Goal: Use online tool/utility: Utilize a website feature to perform a specific function

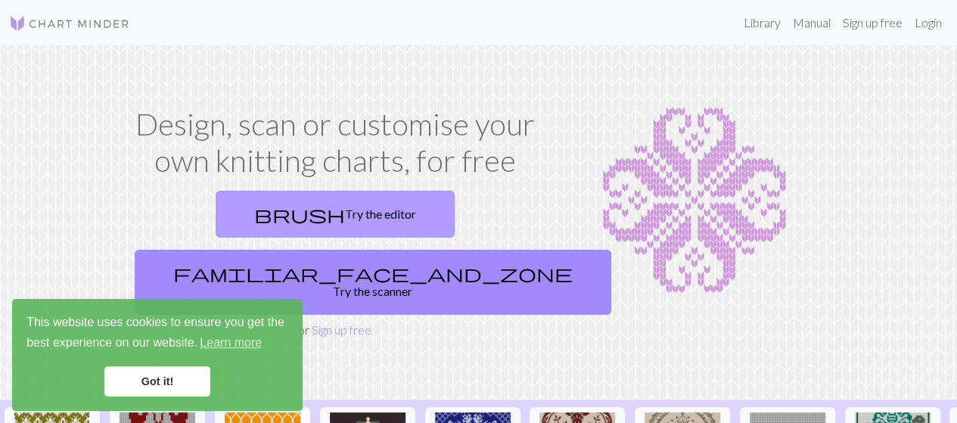
click at [216, 207] on link "brush Try the editor" at bounding box center [335, 214] width 239 height 47
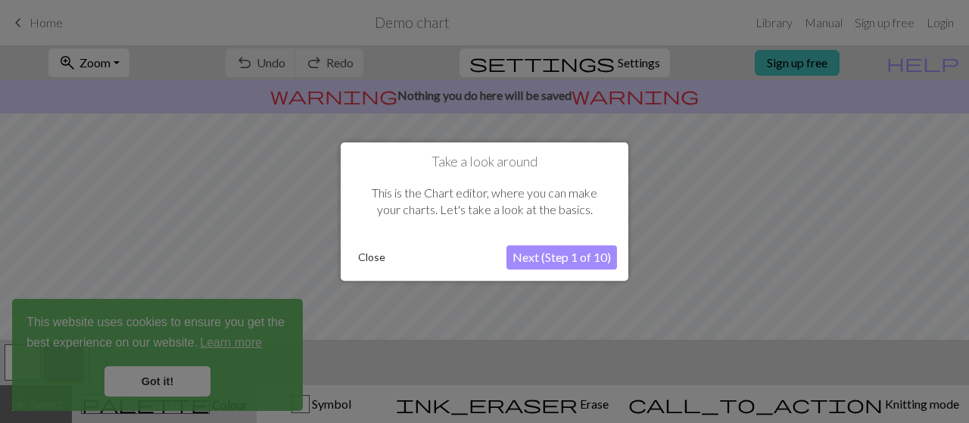
click at [377, 261] on button "Close" at bounding box center [371, 257] width 39 height 23
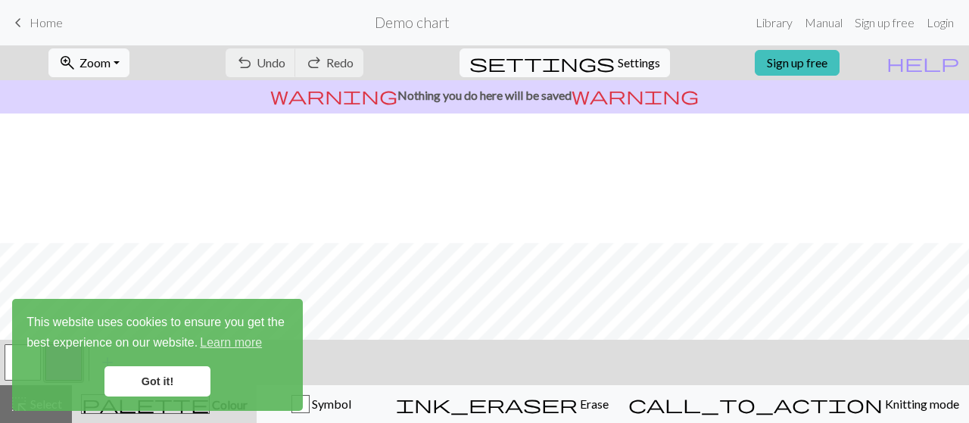
scroll to position [337, 0]
click at [111, 64] on span "Zoom" at bounding box center [94, 62] width 31 height 14
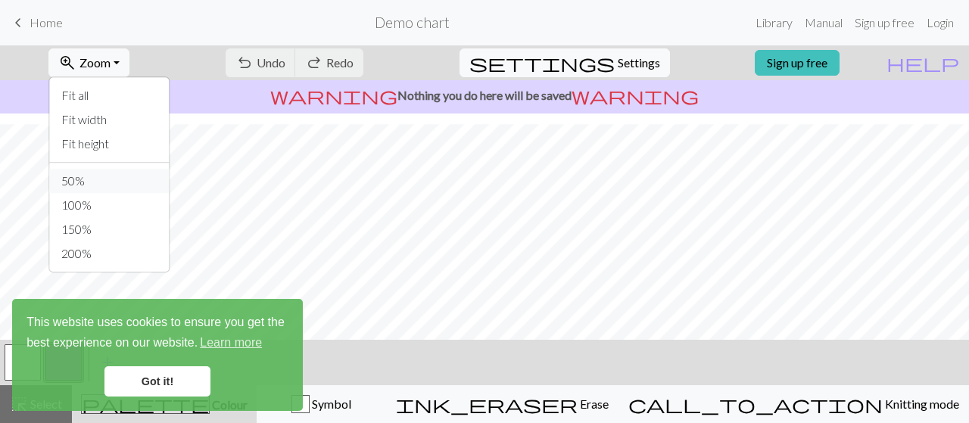
click at [114, 182] on button "50%" at bounding box center [109, 181] width 120 height 24
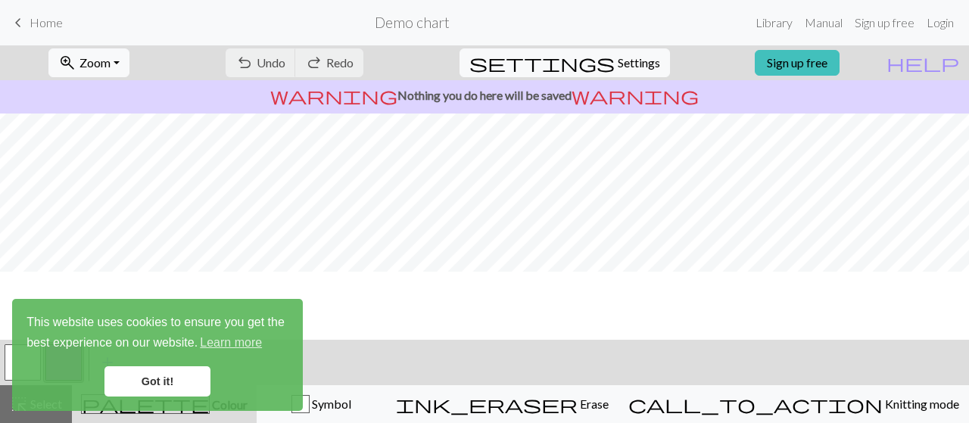
scroll to position [0, 0]
click at [324, 67] on div "undo Undo Undo redo Redo Redo" at bounding box center [294, 62] width 160 height 35
click at [324, 64] on div "undo Undo Undo redo Redo Redo" at bounding box center [294, 62] width 160 height 35
click at [160, 378] on link "Got it!" at bounding box center [157, 381] width 106 height 30
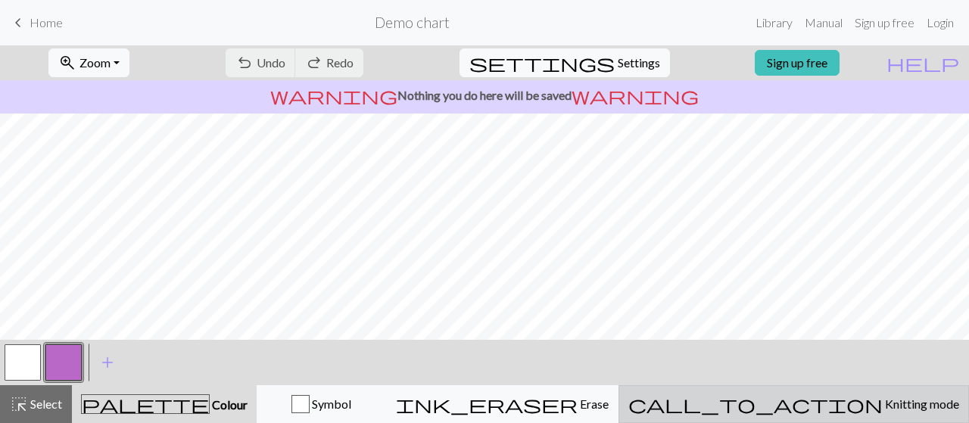
click at [908, 408] on div "call_to_action Knitting mode Knitting mode" at bounding box center [793, 404] width 331 height 18
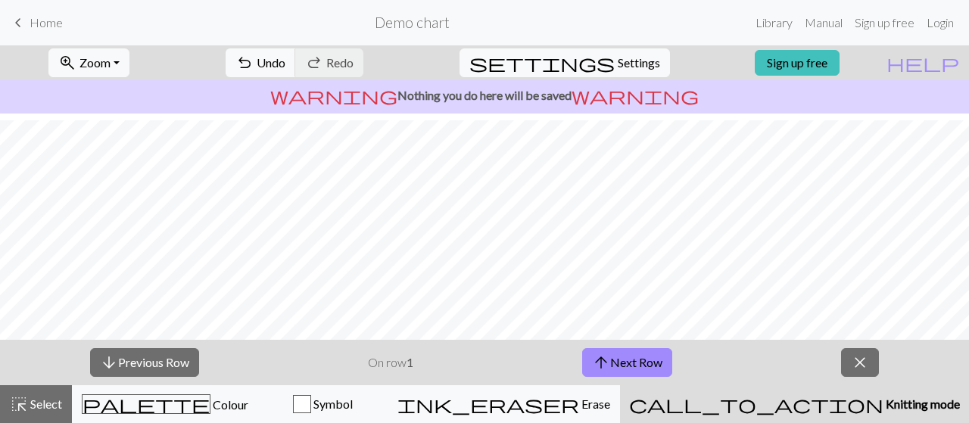
scroll to position [79, 0]
click at [647, 367] on button "arrow_upward Next Row" at bounding box center [627, 362] width 90 height 29
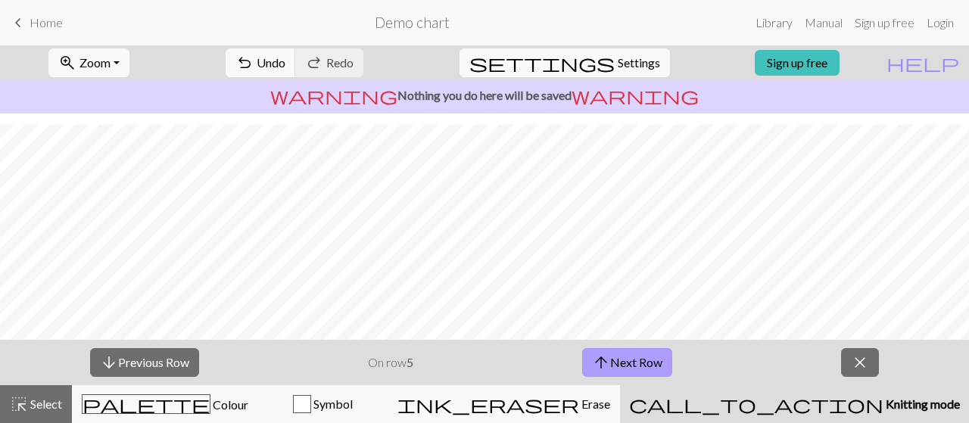
click at [647, 367] on button "arrow_upward Next Row" at bounding box center [627, 362] width 90 height 29
click at [176, 364] on button "arrow_downward Previous Row" at bounding box center [144, 362] width 109 height 29
click at [173, 362] on button "arrow_downward Previous Row" at bounding box center [144, 362] width 109 height 29
click at [867, 367] on span "close" at bounding box center [860, 362] width 18 height 21
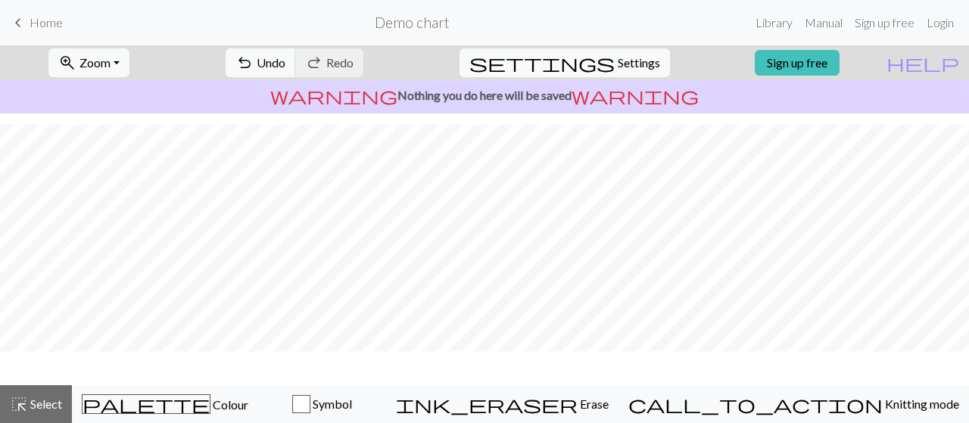
scroll to position [34, 0]
click at [621, 58] on span "Settings" at bounding box center [639, 63] width 42 height 18
select select "aran"
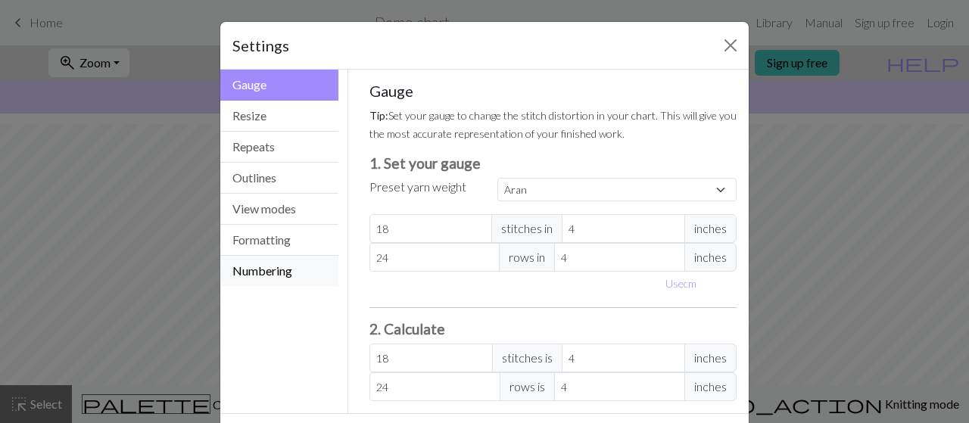
click at [265, 264] on button "Numbering" at bounding box center [279, 271] width 118 height 30
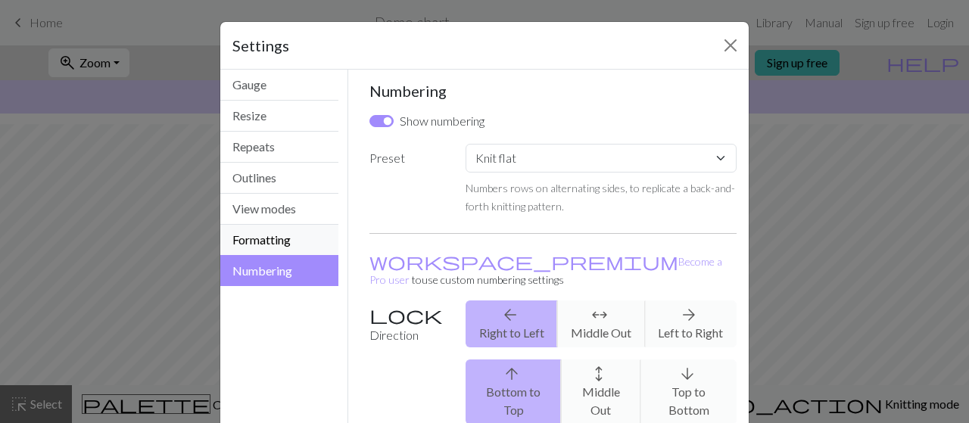
click at [260, 240] on button "Formatting" at bounding box center [279, 240] width 118 height 31
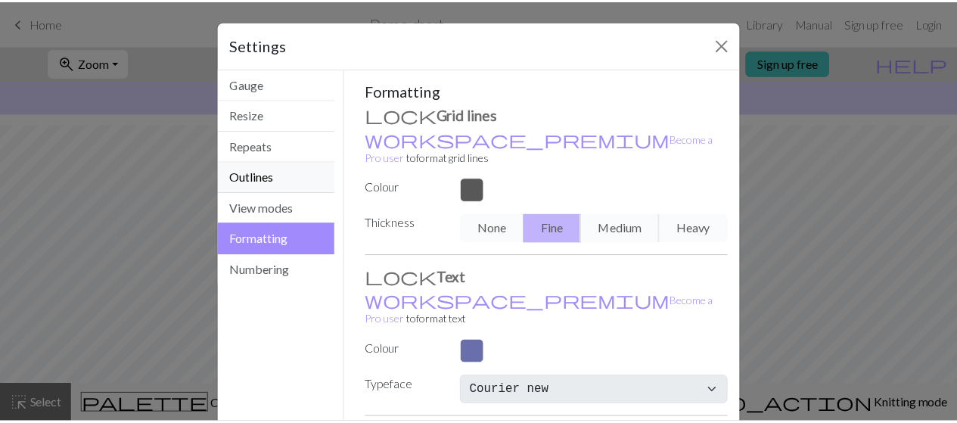
scroll to position [0, 0]
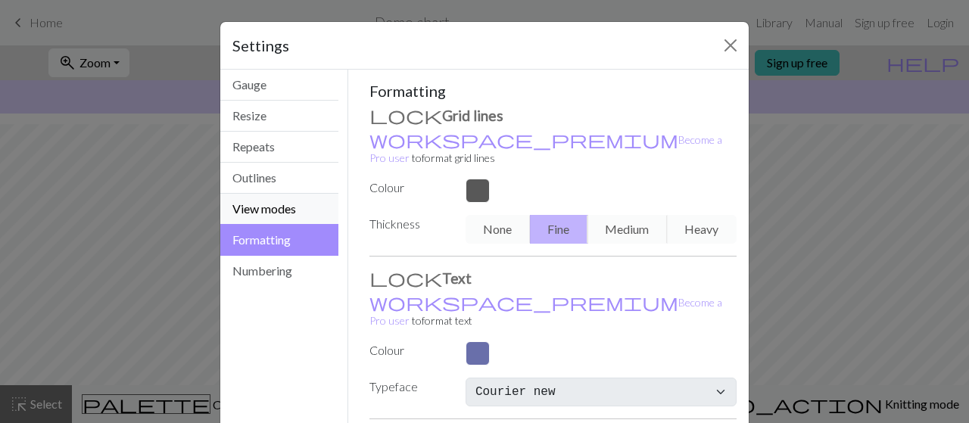
click at [282, 201] on button "View modes" at bounding box center [279, 209] width 118 height 31
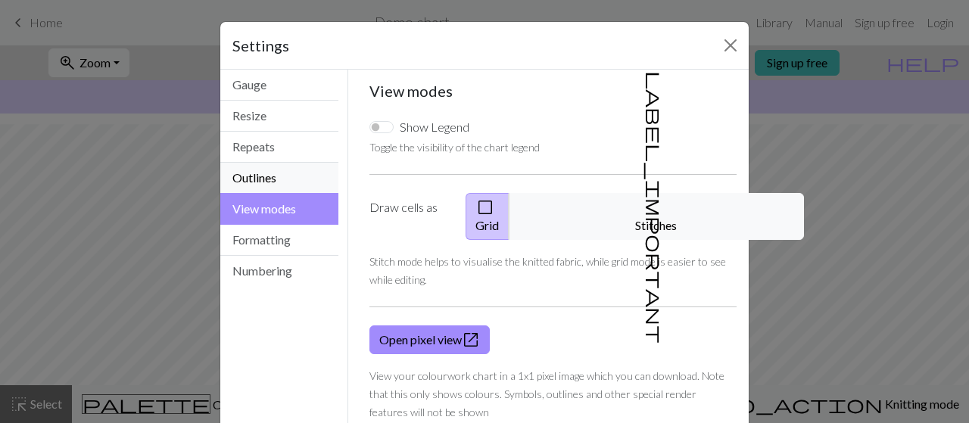
click at [276, 171] on button "Outlines" at bounding box center [279, 178] width 118 height 31
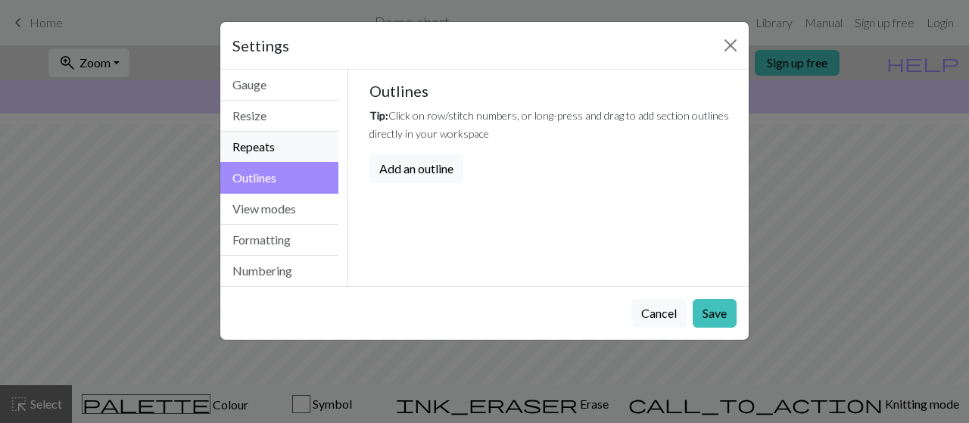
click at [276, 142] on button "Repeats" at bounding box center [279, 147] width 118 height 31
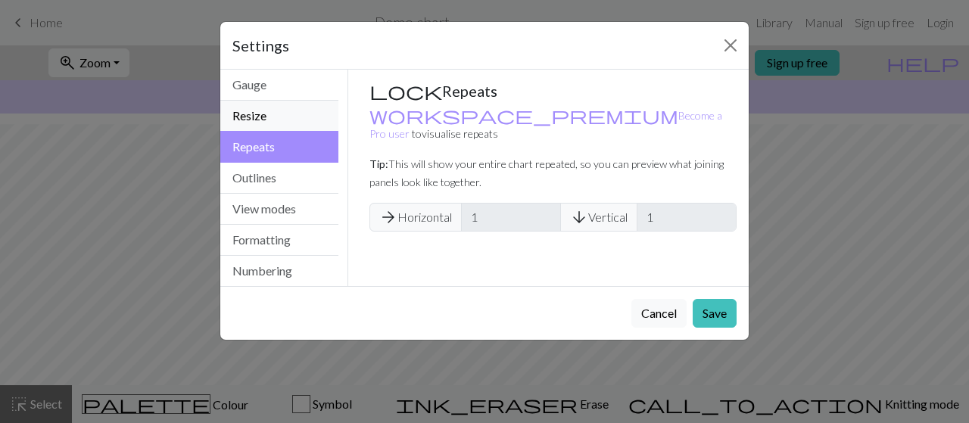
click at [273, 114] on button "Resize" at bounding box center [279, 116] width 118 height 31
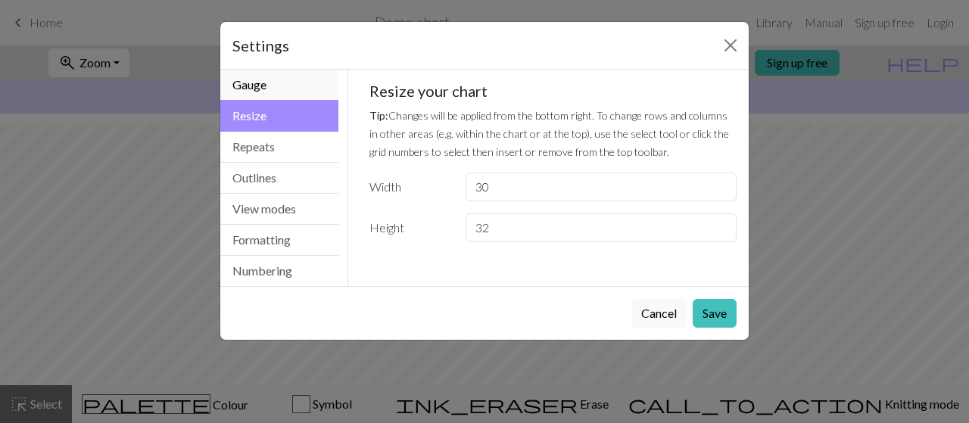
click at [275, 89] on button "Gauge" at bounding box center [279, 85] width 118 height 31
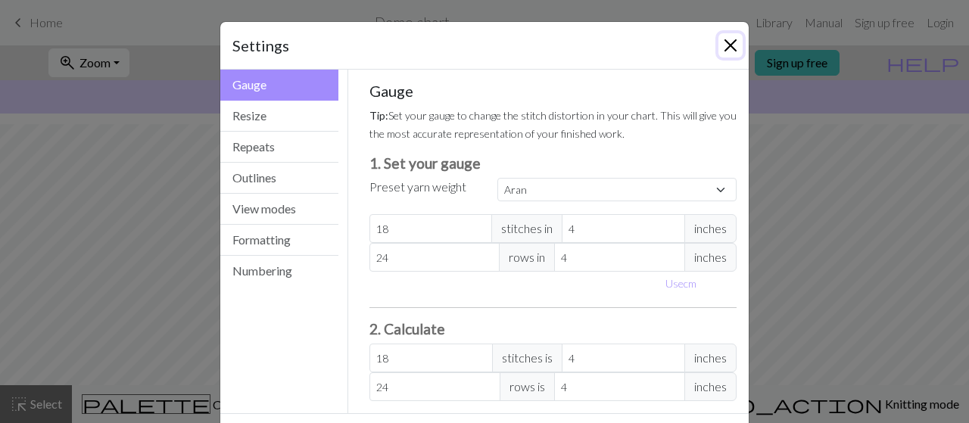
click at [718, 45] on button "Close" at bounding box center [730, 45] width 24 height 24
